Goal: Task Accomplishment & Management: Use online tool/utility

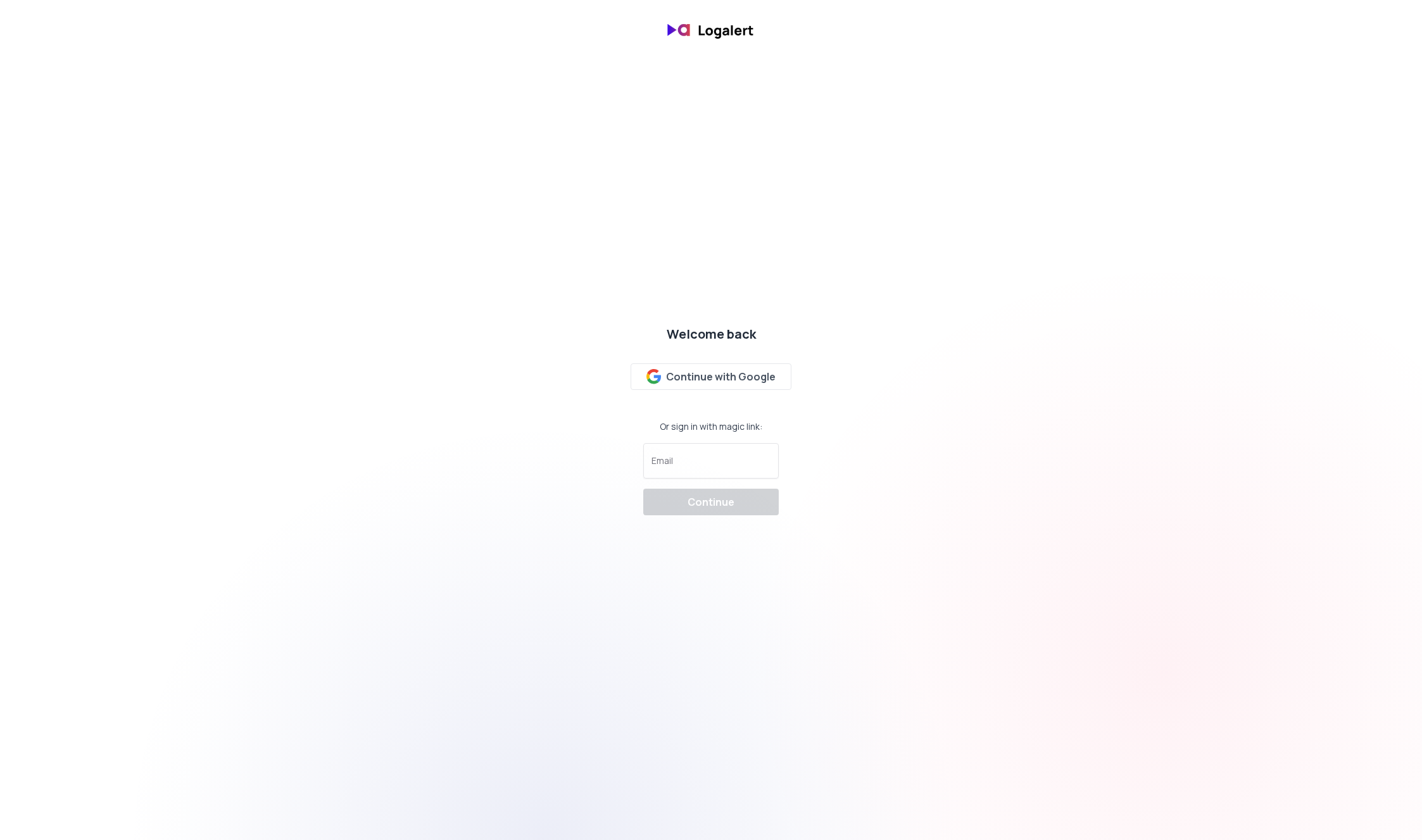
click at [710, 27] on img at bounding box center [711, 30] width 102 height 30
click at [709, 376] on div "Continue with Google" at bounding box center [711, 377] width 130 height 15
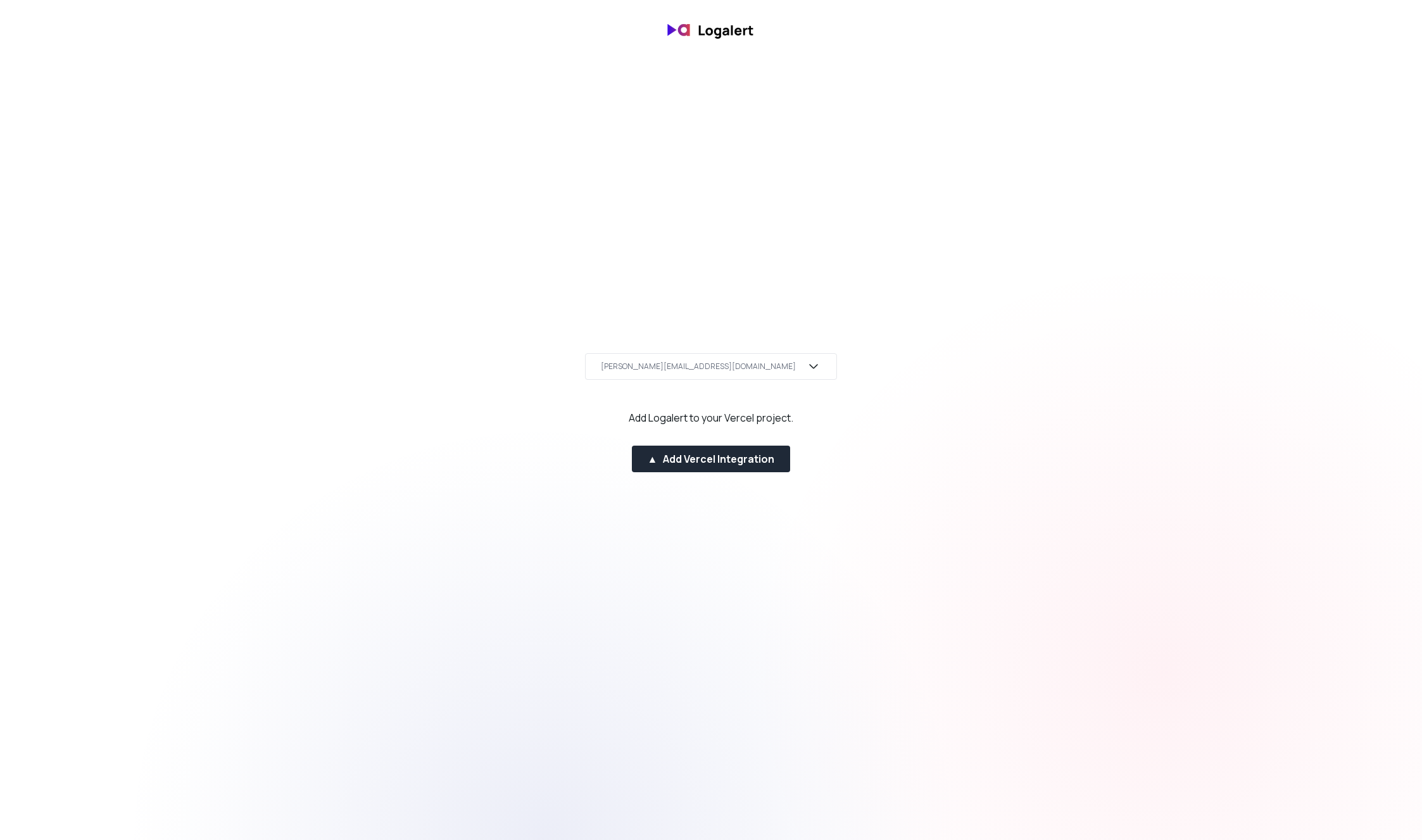
click at [806, 365] on icon "button" at bounding box center [814, 367] width 15 height 15
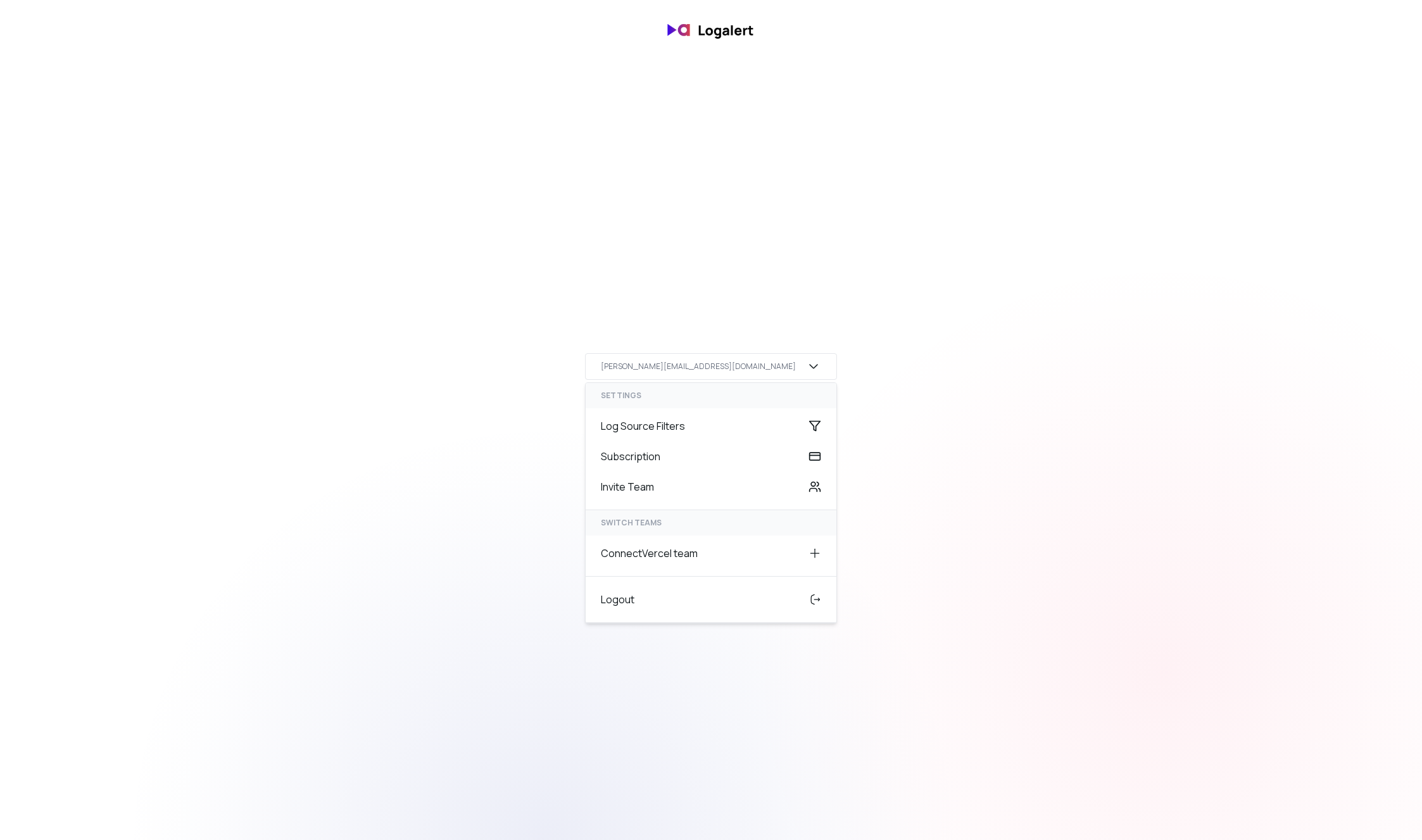
click at [806, 365] on icon "button" at bounding box center [814, 367] width 15 height 15
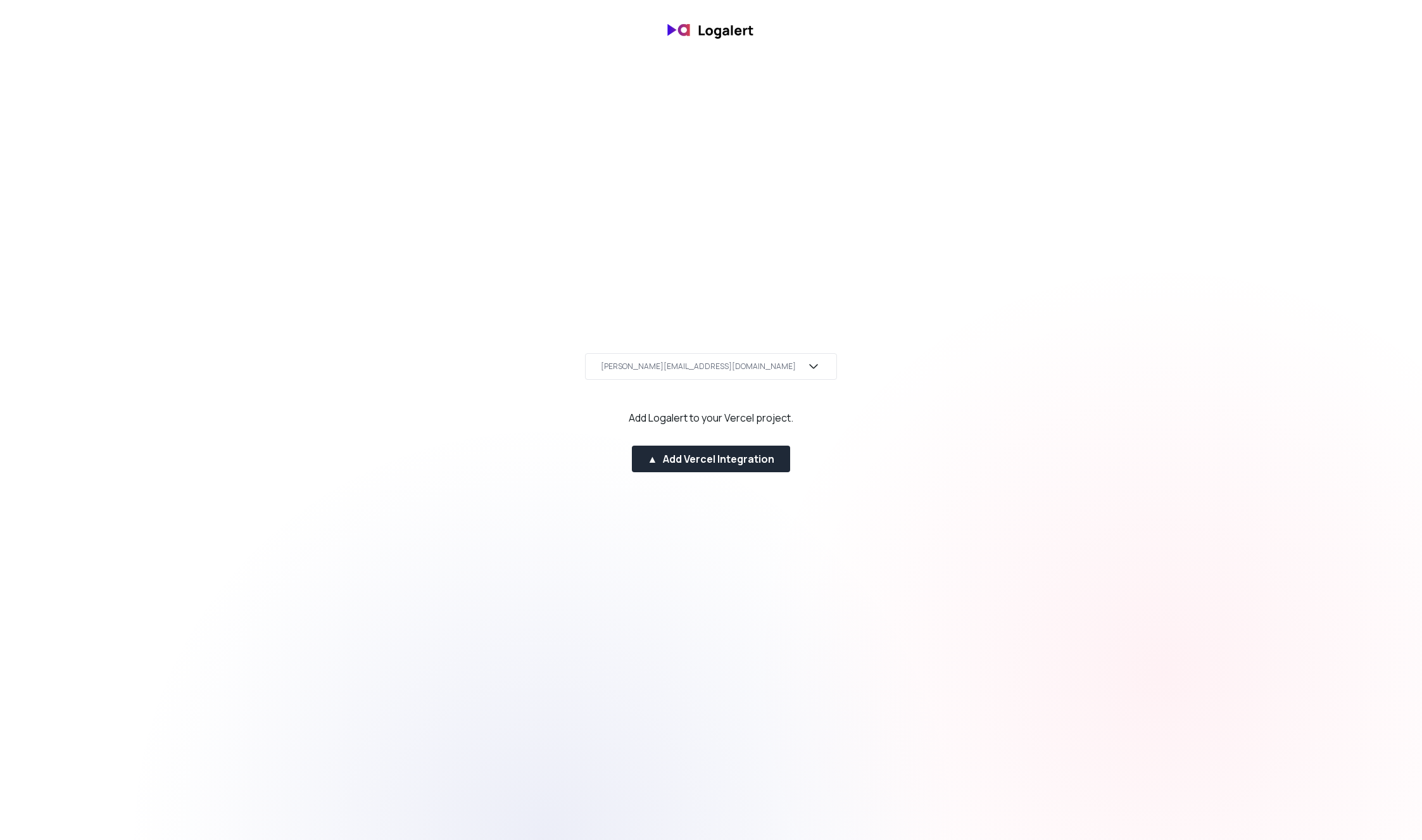
click at [745, 353] on div "jens@giant.org" at bounding box center [711, 367] width 252 height 27
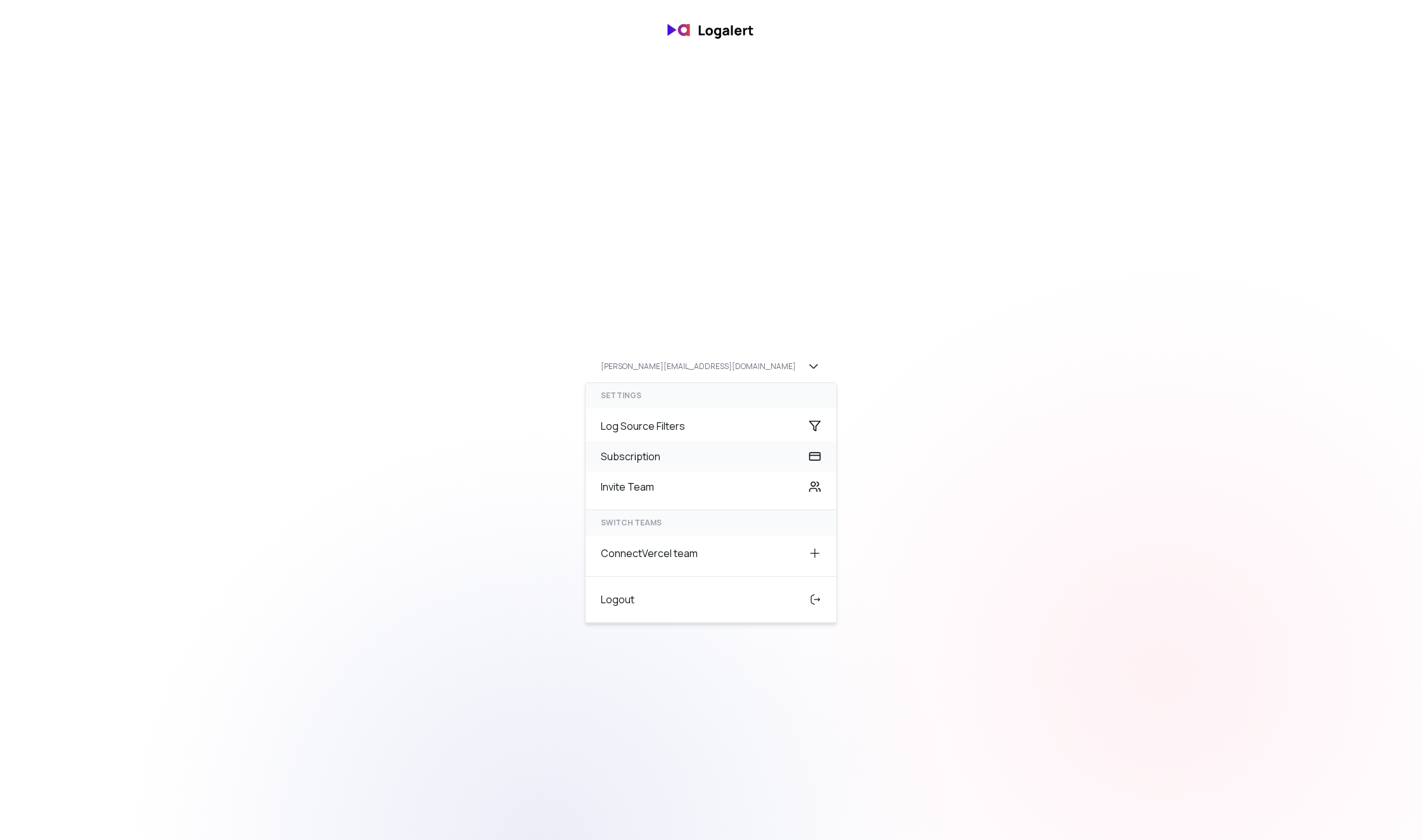
click at [643, 460] on div "Subscription" at bounding box center [711, 456] width 251 height 31
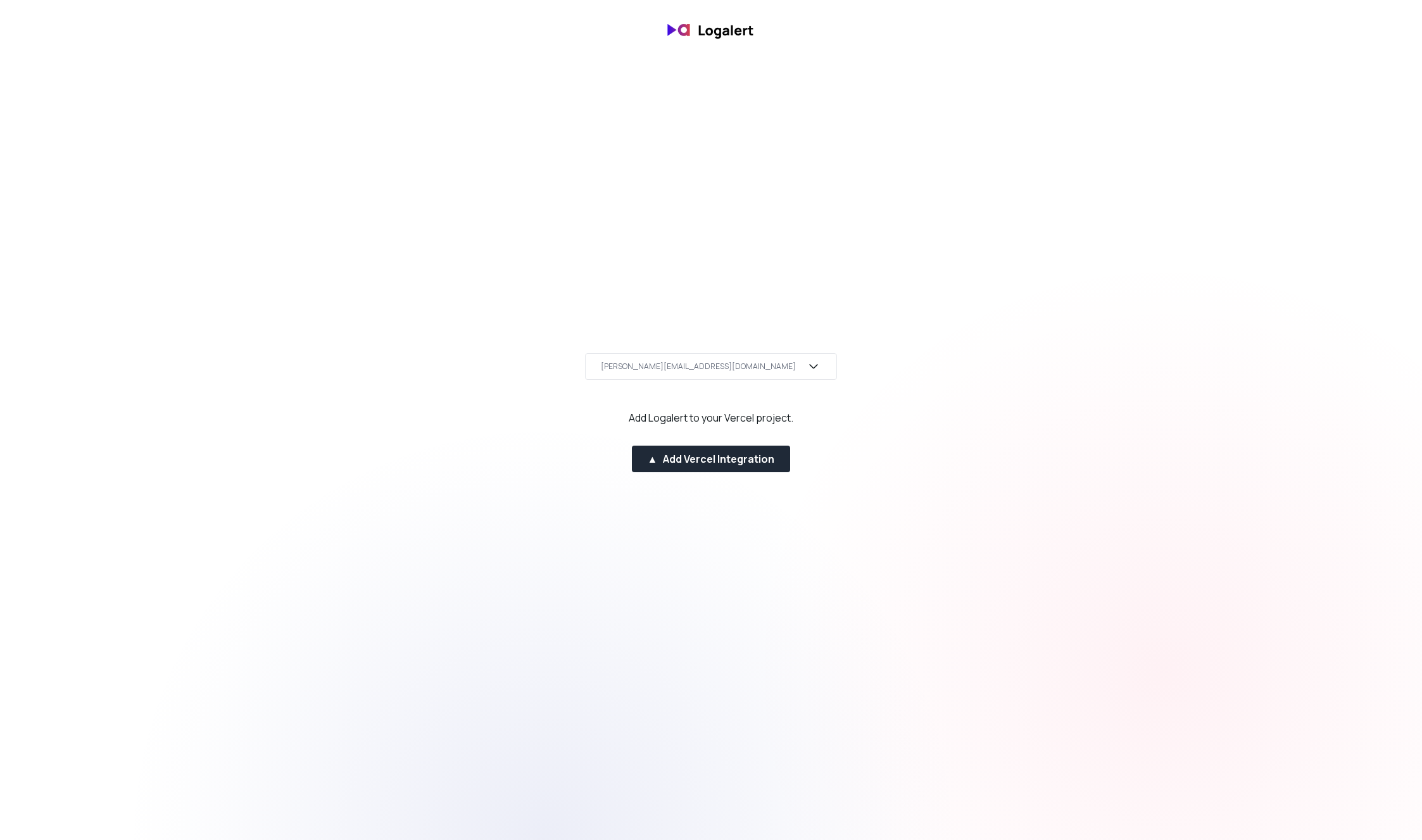
click at [806, 371] on icon "button" at bounding box center [814, 367] width 15 height 15
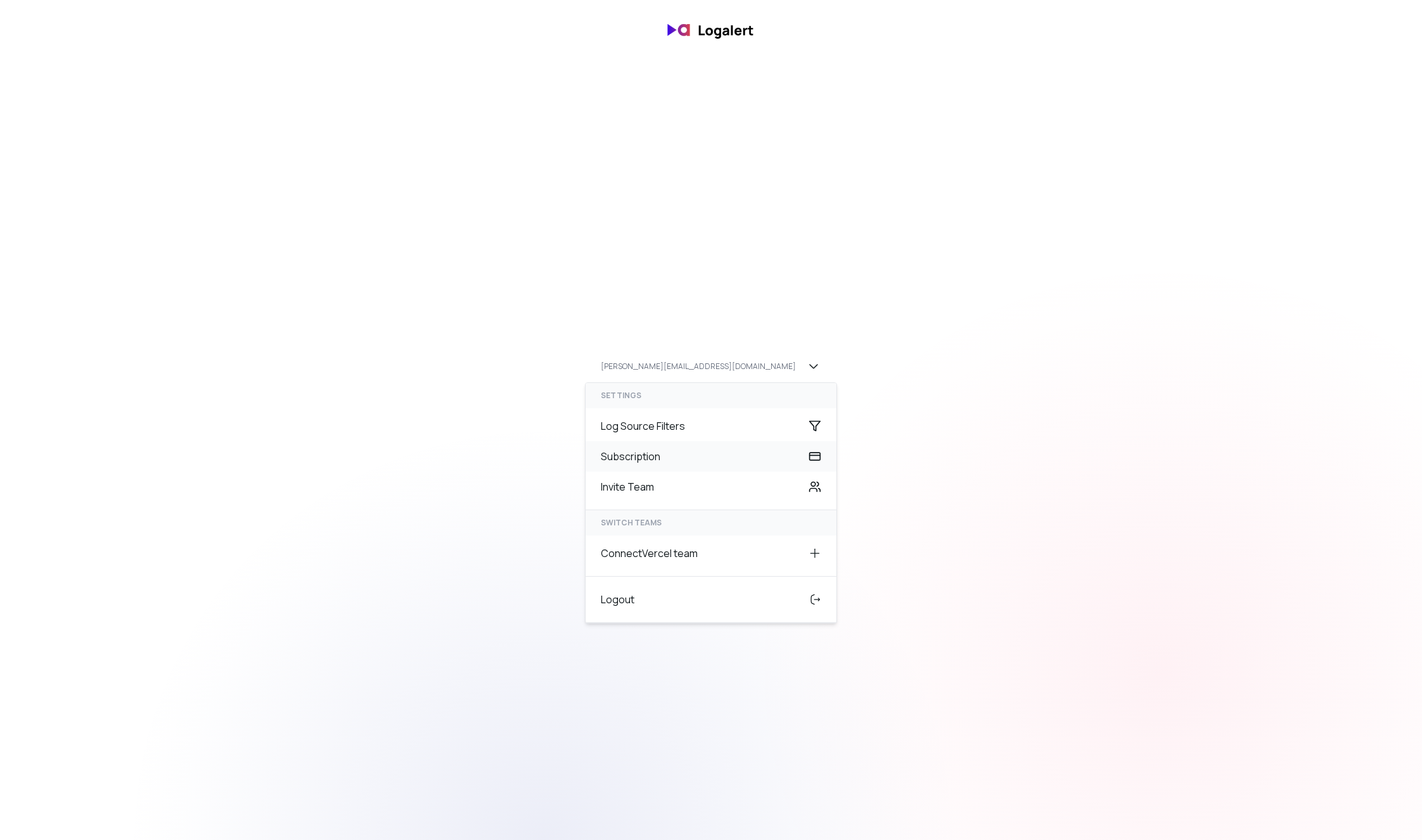
click at [693, 452] on div "Subscription" at bounding box center [711, 456] width 251 height 31
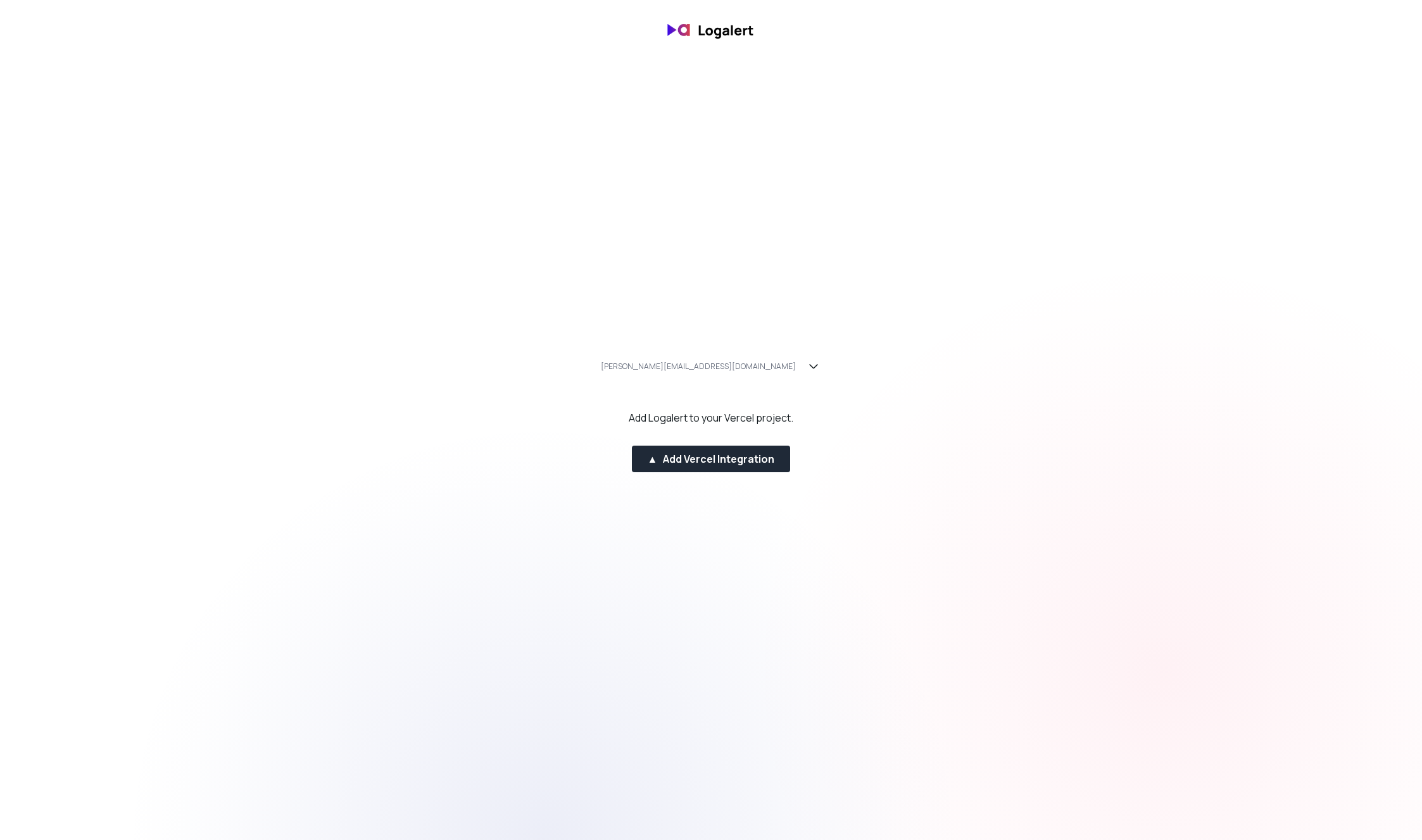
click at [1170, 60] on html "jens@giant.org Add Logalert to your Vercel project. ▲ Add Vercel Integration Lo…" at bounding box center [711, 30] width 1422 height 60
click at [695, 455] on div "▲ Add Vercel Integration" at bounding box center [711, 459] width 128 height 15
